Goal: Task Accomplishment & Management: Manage account settings

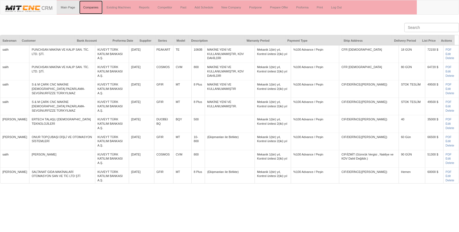
click at [93, 7] on link "Companies" at bounding box center [90, 8] width 23 height 14
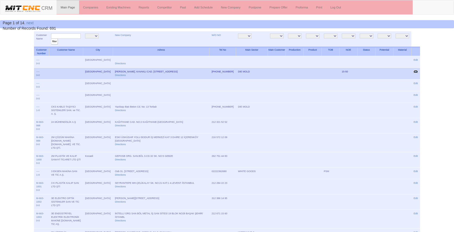
click at [415, 71] on link "Edit" at bounding box center [416, 71] width 4 height 3
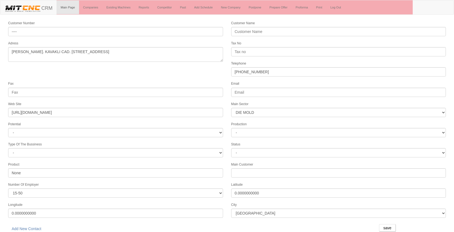
select select "362"
select select "99"
